Goal: Information Seeking & Learning: Learn about a topic

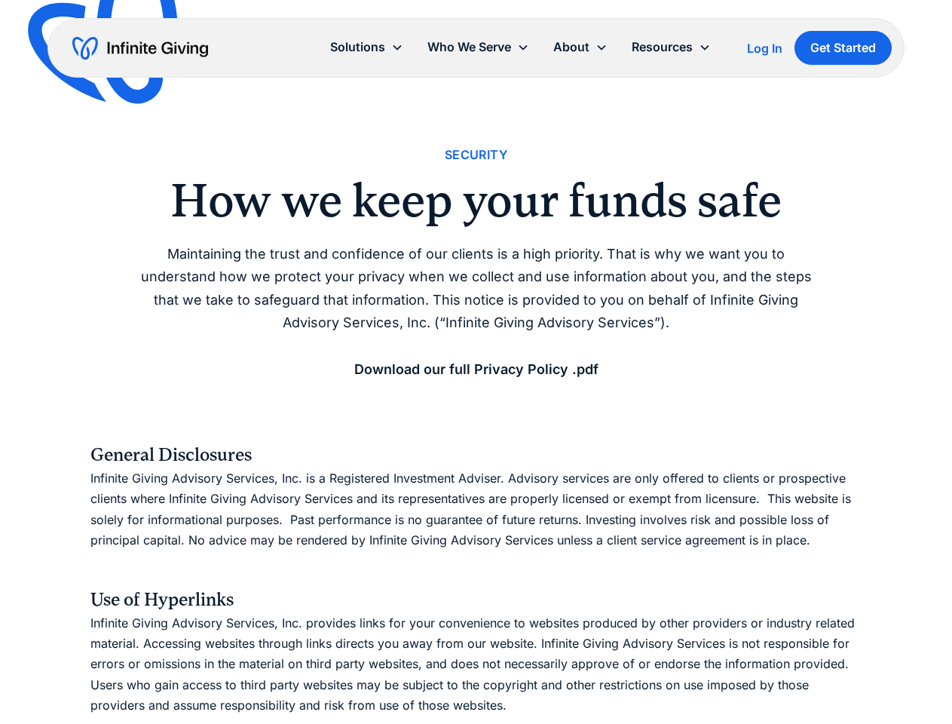
click at [605, 48] on icon at bounding box center [602, 47] width 12 height 12
click at [366, 47] on div "Solutions" at bounding box center [357, 47] width 55 height 20
click at [478, 47] on div "Who We Serve" at bounding box center [470, 47] width 84 height 20
click at [581, 47] on div "About" at bounding box center [572, 47] width 36 height 20
click at [671, 47] on div "Resources" at bounding box center [662, 47] width 61 height 20
